Goal: Transaction & Acquisition: Purchase product/service

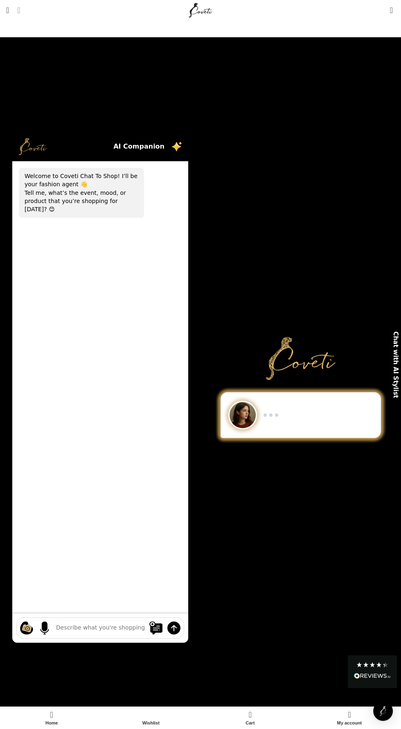
click at [20, 10] on span "Search" at bounding box center [18, 10] width 3 height 8
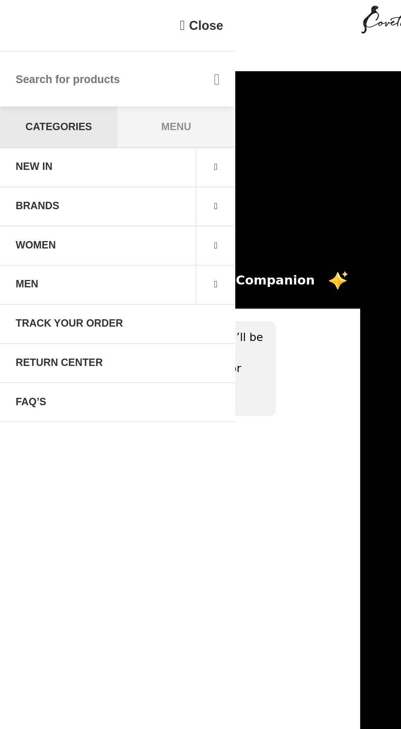
click at [114, 151] on span at bounding box center [112, 149] width 20 height 20
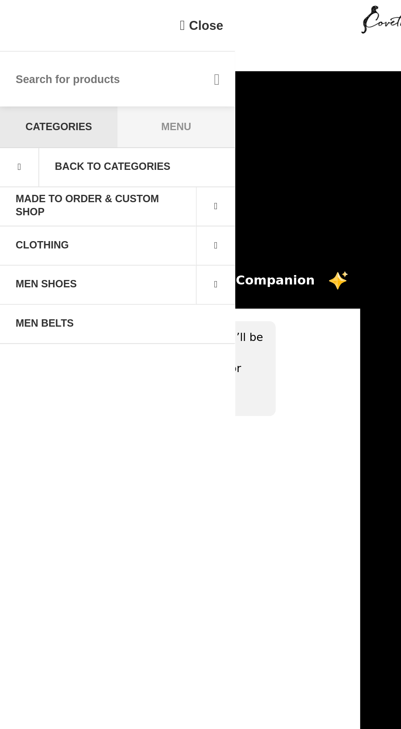
click at [85, 104] on link "Made to Order & Custom Shop" at bounding box center [51, 108] width 102 height 20
click at [115, 104] on span at bounding box center [112, 108] width 20 height 20
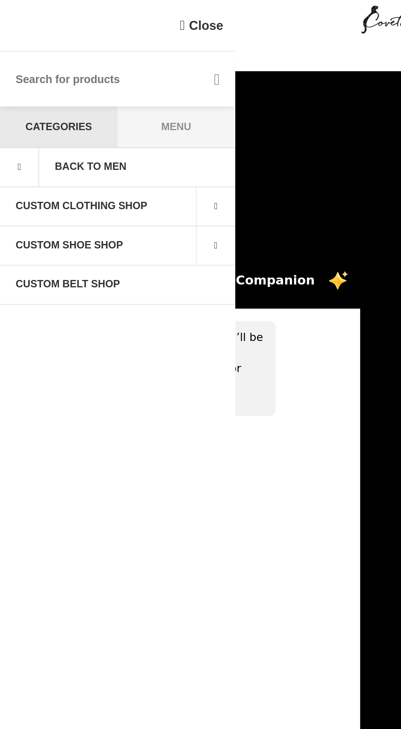
click at [84, 129] on link "Custom Shoe Shop" at bounding box center [51, 128] width 102 height 20
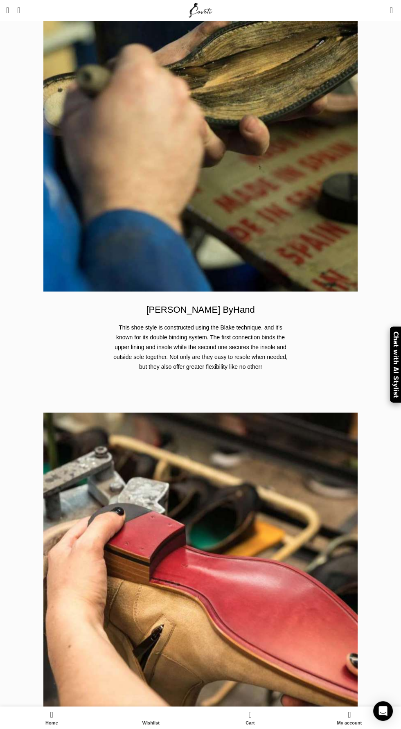
scroll to position [1503, 0]
